Goal: Information Seeking & Learning: Learn about a topic

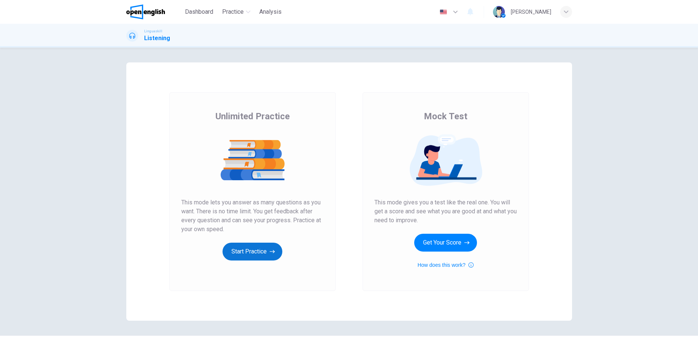
click at [259, 250] on button "Start Practice" at bounding box center [252, 252] width 60 height 18
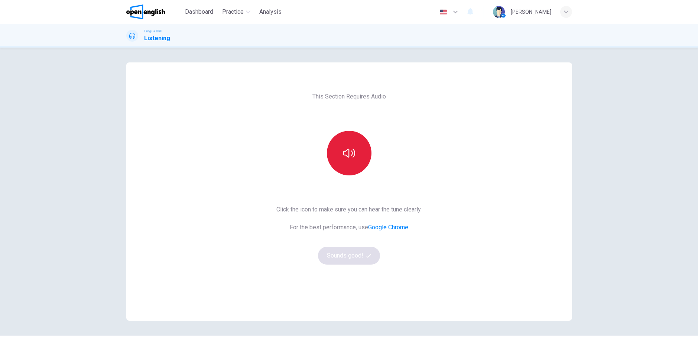
click at [339, 152] on button "button" at bounding box center [349, 153] width 45 height 45
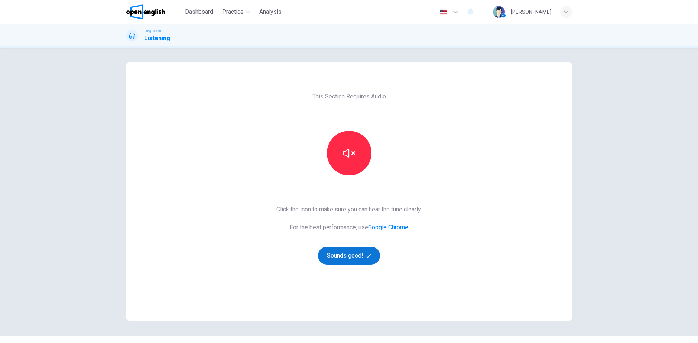
click at [342, 255] on button "Sounds good!" at bounding box center [349, 256] width 62 height 18
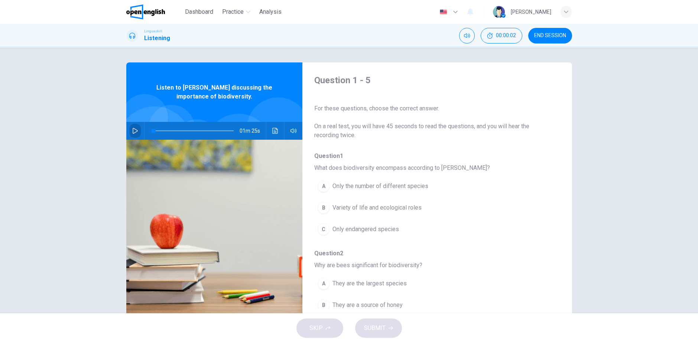
click at [129, 132] on button "button" at bounding box center [135, 131] width 12 height 18
type input "*"
drag, startPoint x: 159, startPoint y: 131, endPoint x: 127, endPoint y: 133, distance: 32.0
click at [131, 131] on div "01m 25s" at bounding box center [214, 131] width 176 height 18
type input "*"
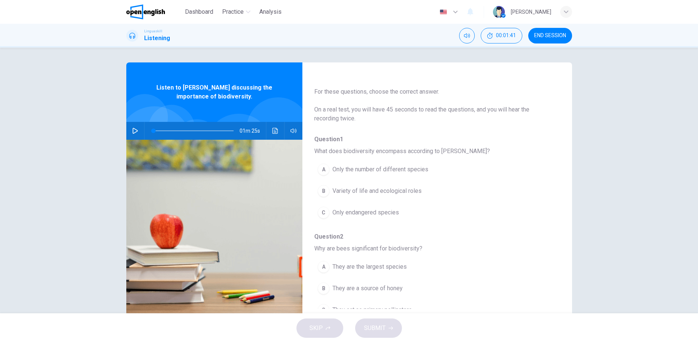
scroll to position [37, 0]
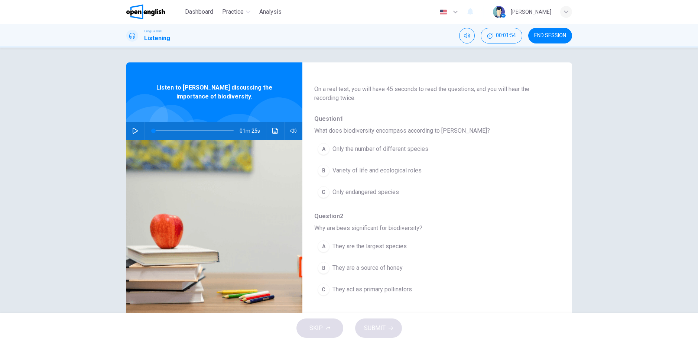
click at [341, 170] on span "Variety of life and ecological roles" at bounding box center [376, 170] width 89 height 9
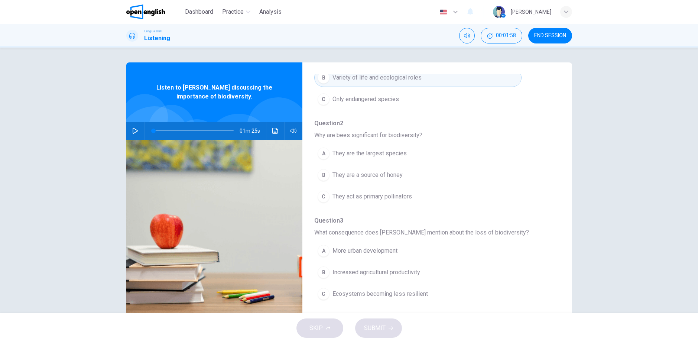
scroll to position [149, 0]
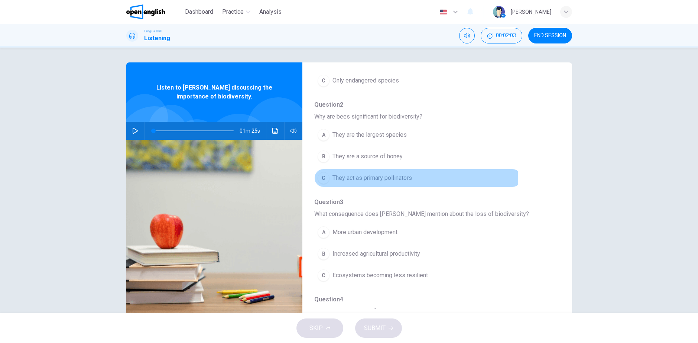
click at [366, 180] on span "They act as primary pollinators" at bounding box center [371, 177] width 79 height 9
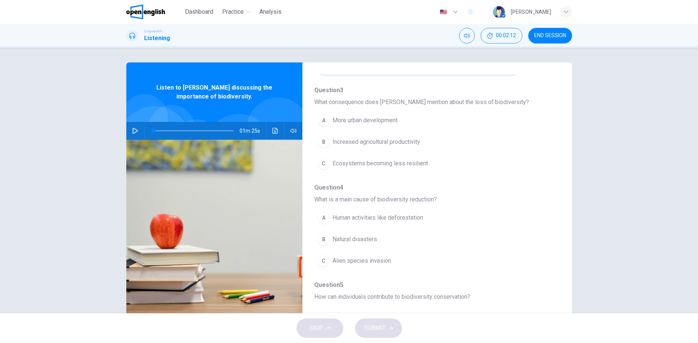
scroll to position [260, 0]
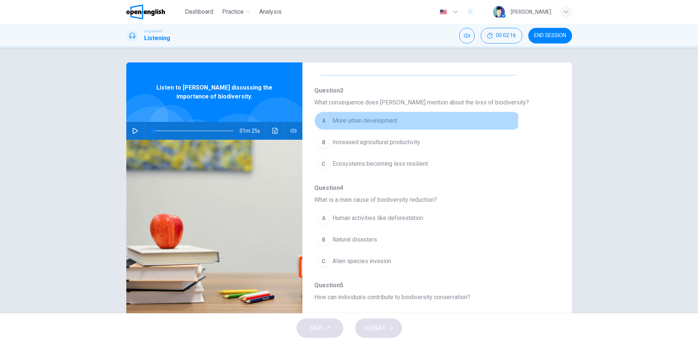
click at [357, 118] on span "More urban development" at bounding box center [364, 120] width 65 height 9
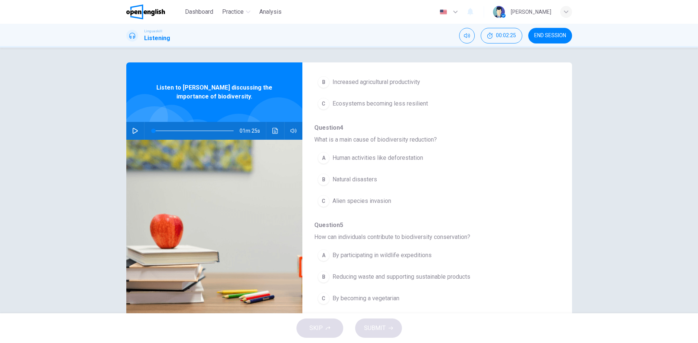
scroll to position [321, 0]
click at [362, 159] on span "Human activities like deforestation" at bounding box center [377, 157] width 91 height 9
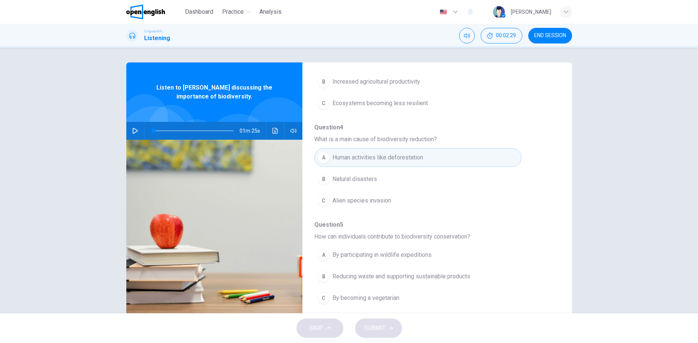
scroll to position [22, 0]
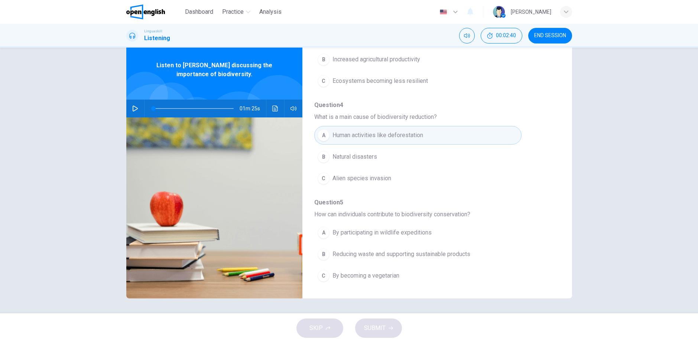
click at [375, 254] on span "Reducing waste and supporting sustainable products" at bounding box center [401, 254] width 138 height 9
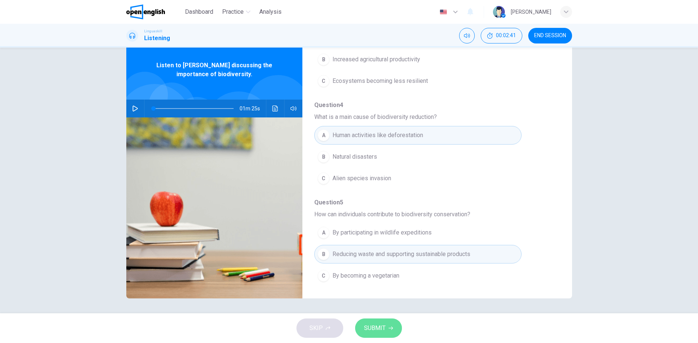
click at [378, 324] on span "SUBMIT" at bounding box center [375, 328] width 22 height 10
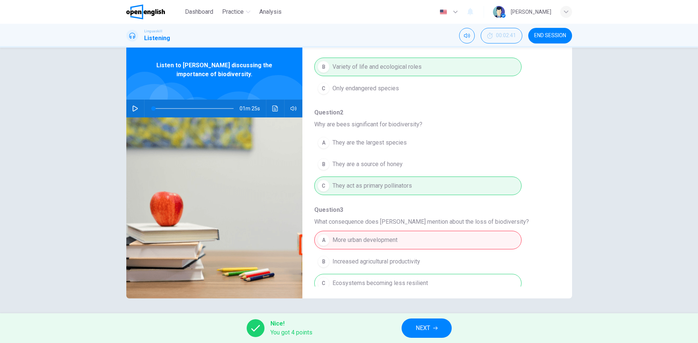
scroll to position [135, 0]
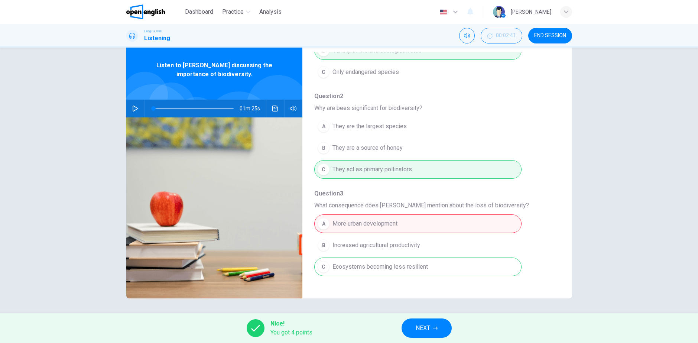
click at [364, 221] on div "A More urban development B Increased agricultural productivity C Ecosystems bec…" at bounding box center [431, 245] width 234 height 65
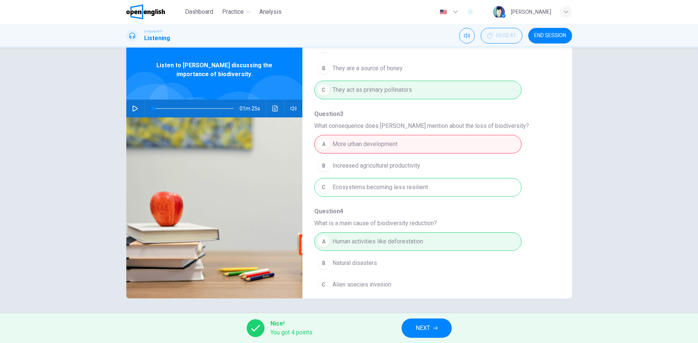
scroll to position [321, 0]
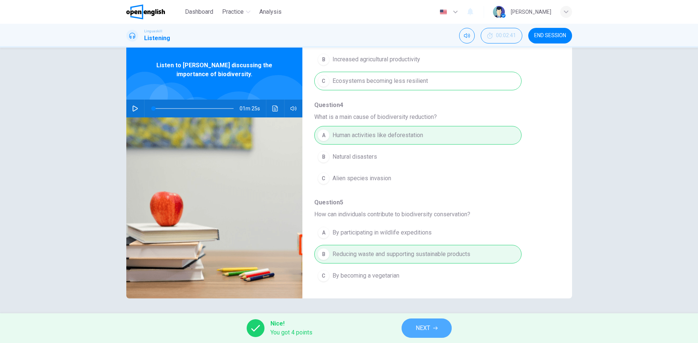
click at [439, 332] on button "NEXT" at bounding box center [427, 327] width 50 height 19
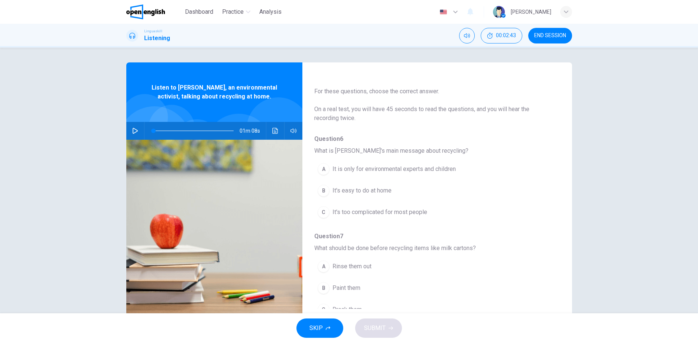
scroll to position [74, 0]
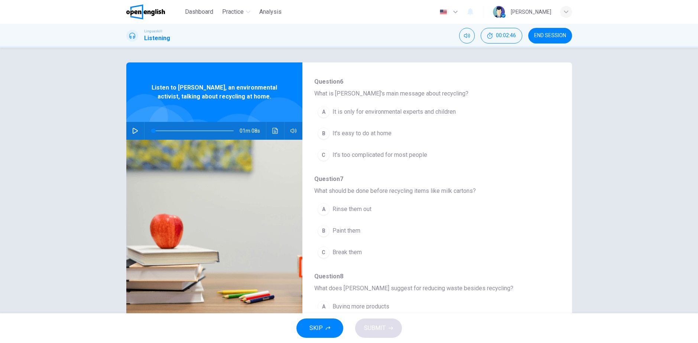
click at [545, 35] on span "END SESSION" at bounding box center [550, 36] width 32 height 6
